Goal: Task Accomplishment & Management: Use online tool/utility

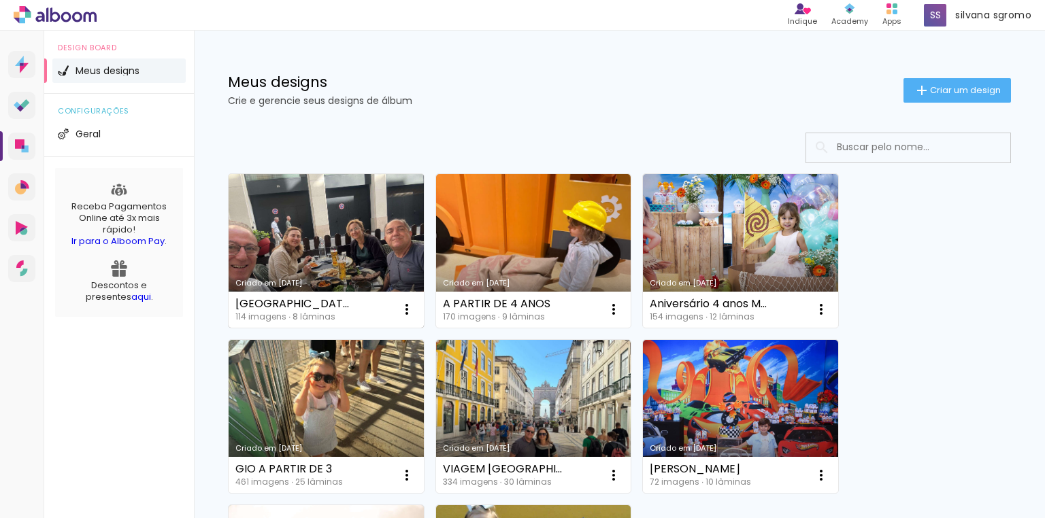
click at [307, 229] on link "Criado em [DATE]" at bounding box center [326, 251] width 195 height 154
